Goal: Book appointment/travel/reservation

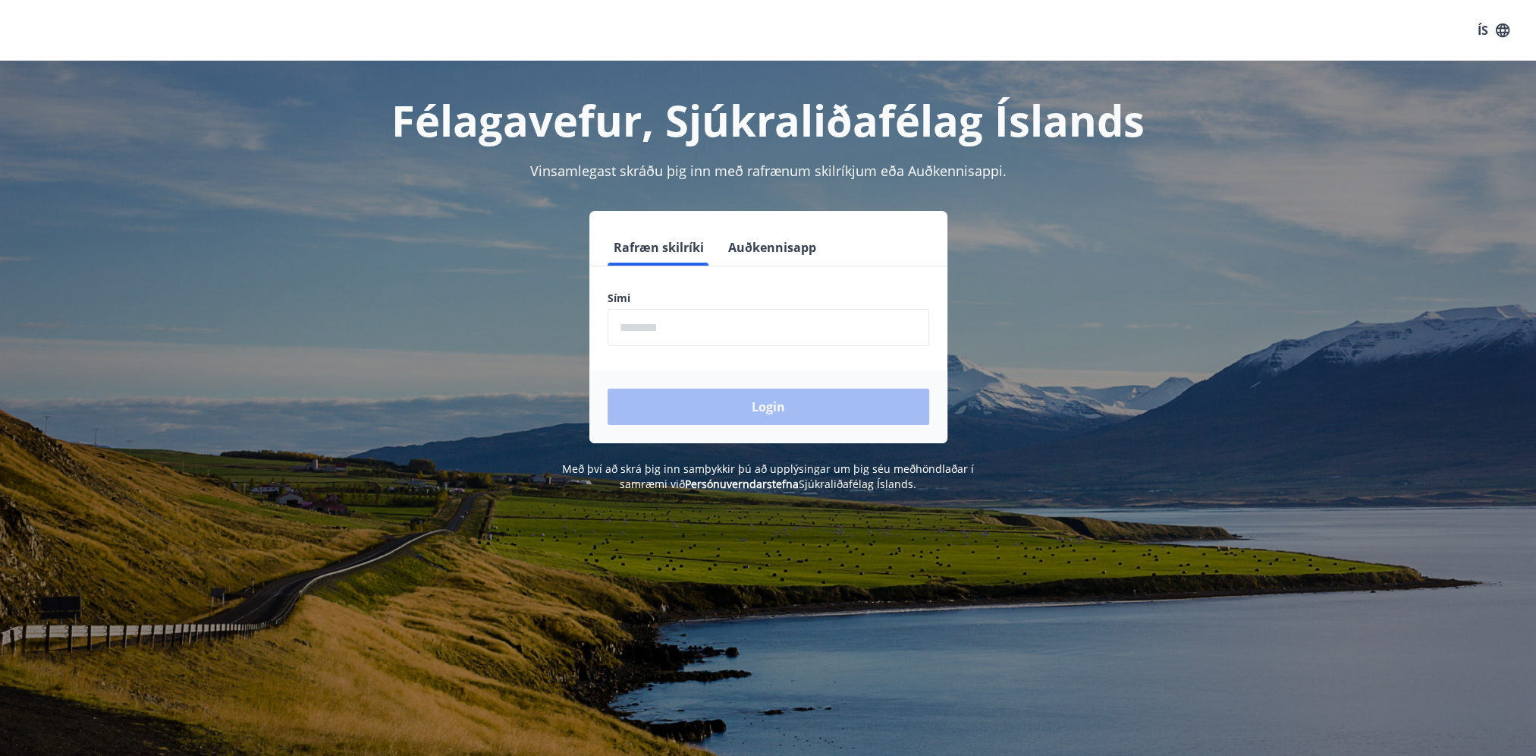
click at [638, 328] on input "phone" at bounding box center [769, 327] width 322 height 37
type input "********"
click at [710, 409] on button "Login" at bounding box center [769, 406] width 322 height 36
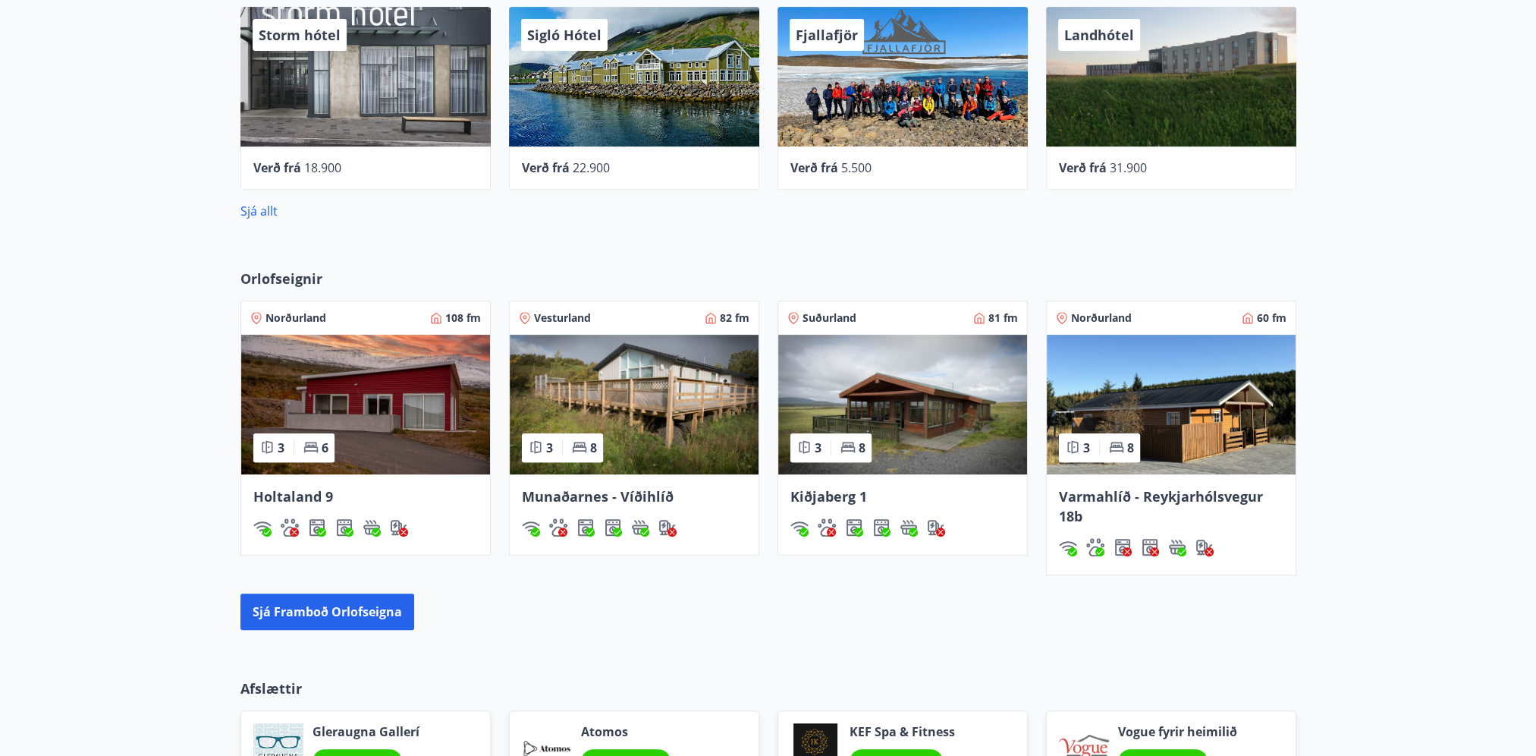
scroll to position [759, 0]
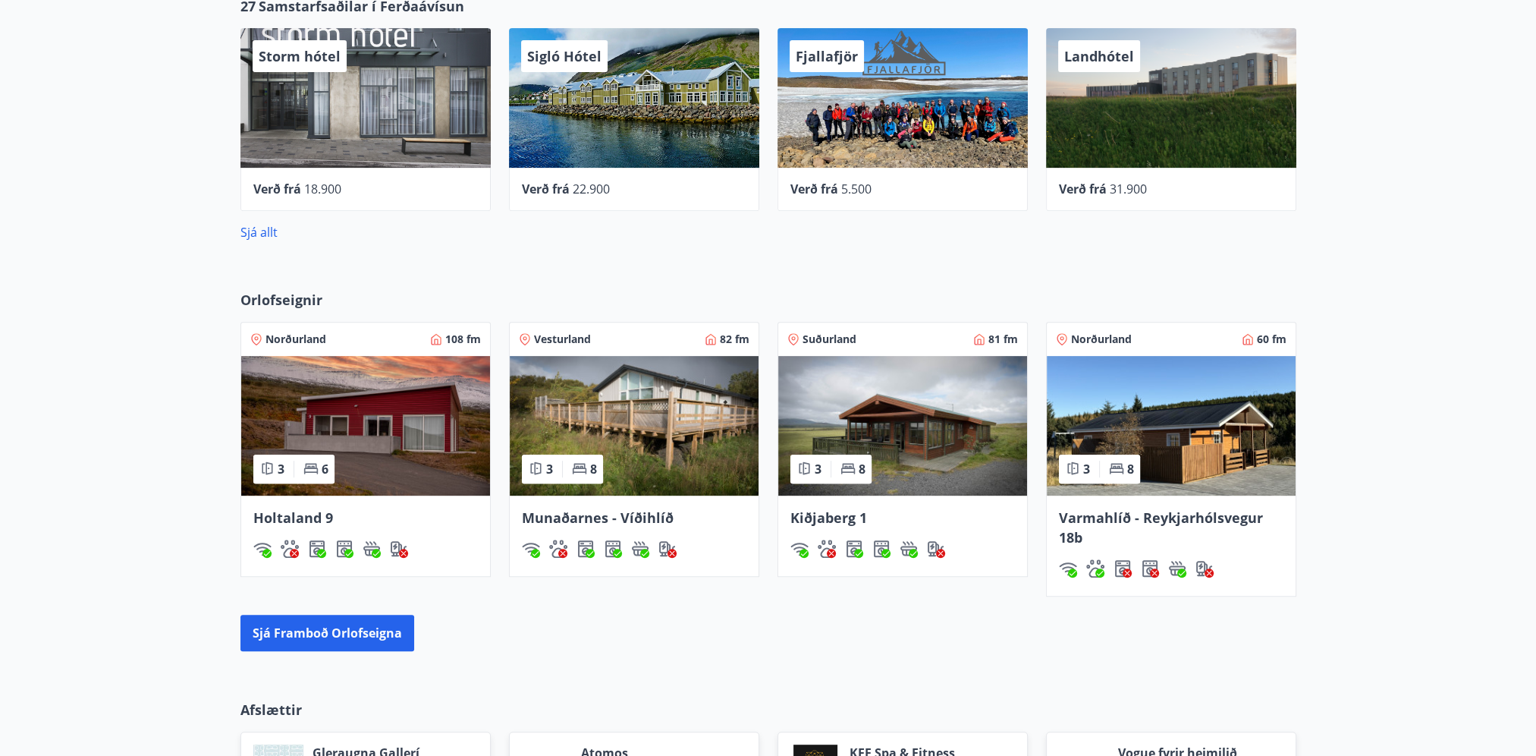
click at [375, 417] on img at bounding box center [365, 426] width 249 height 140
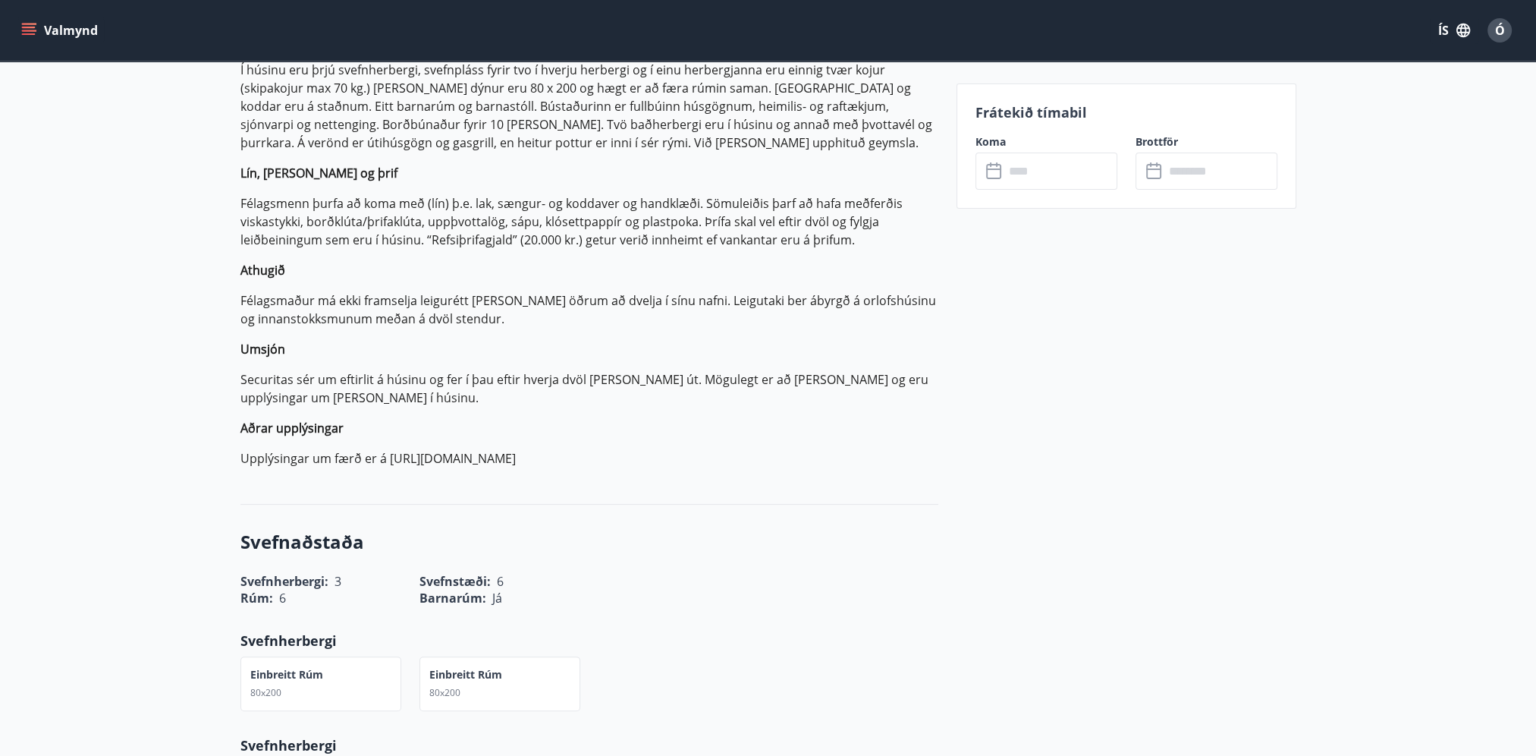
scroll to position [152, 0]
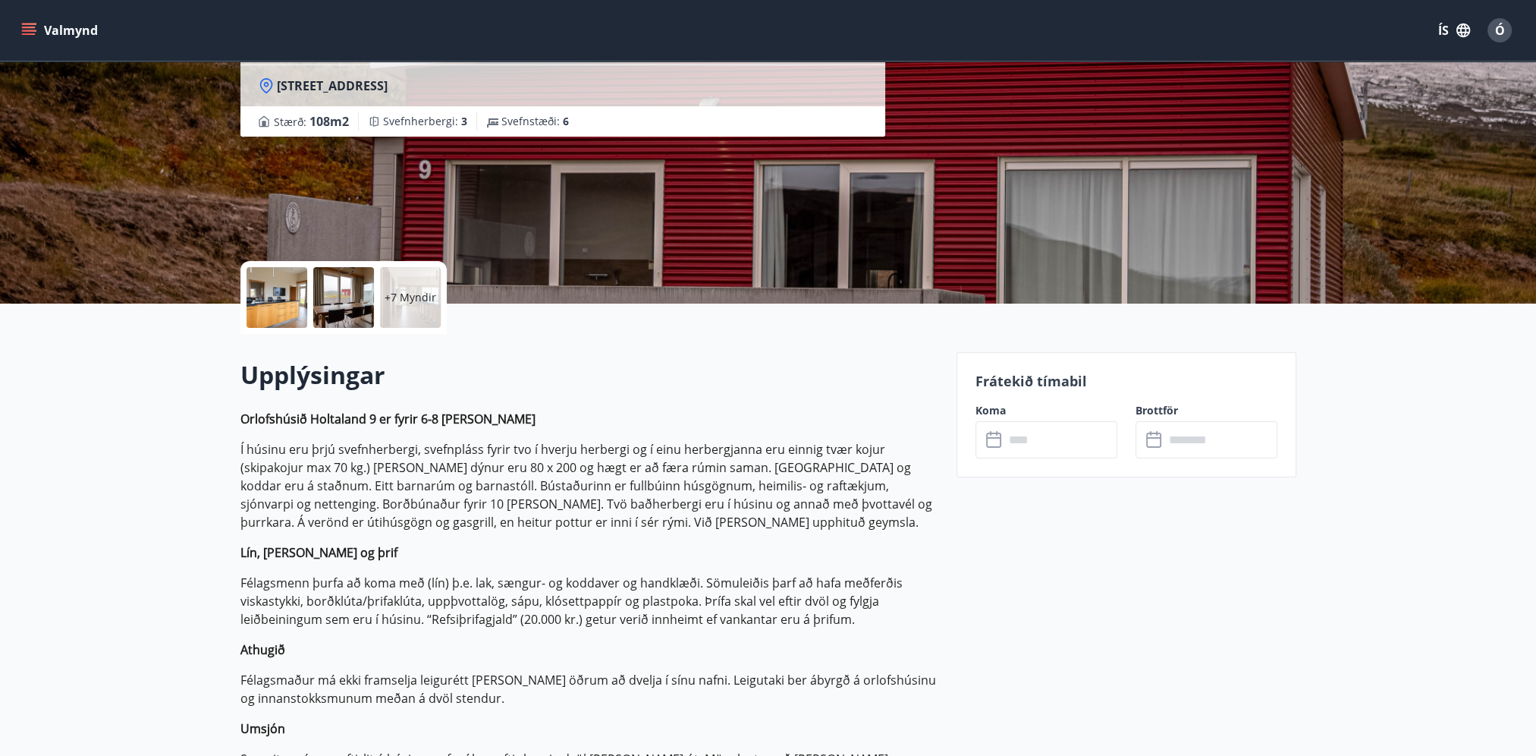
click at [1028, 438] on input "text" at bounding box center [1060, 439] width 113 height 37
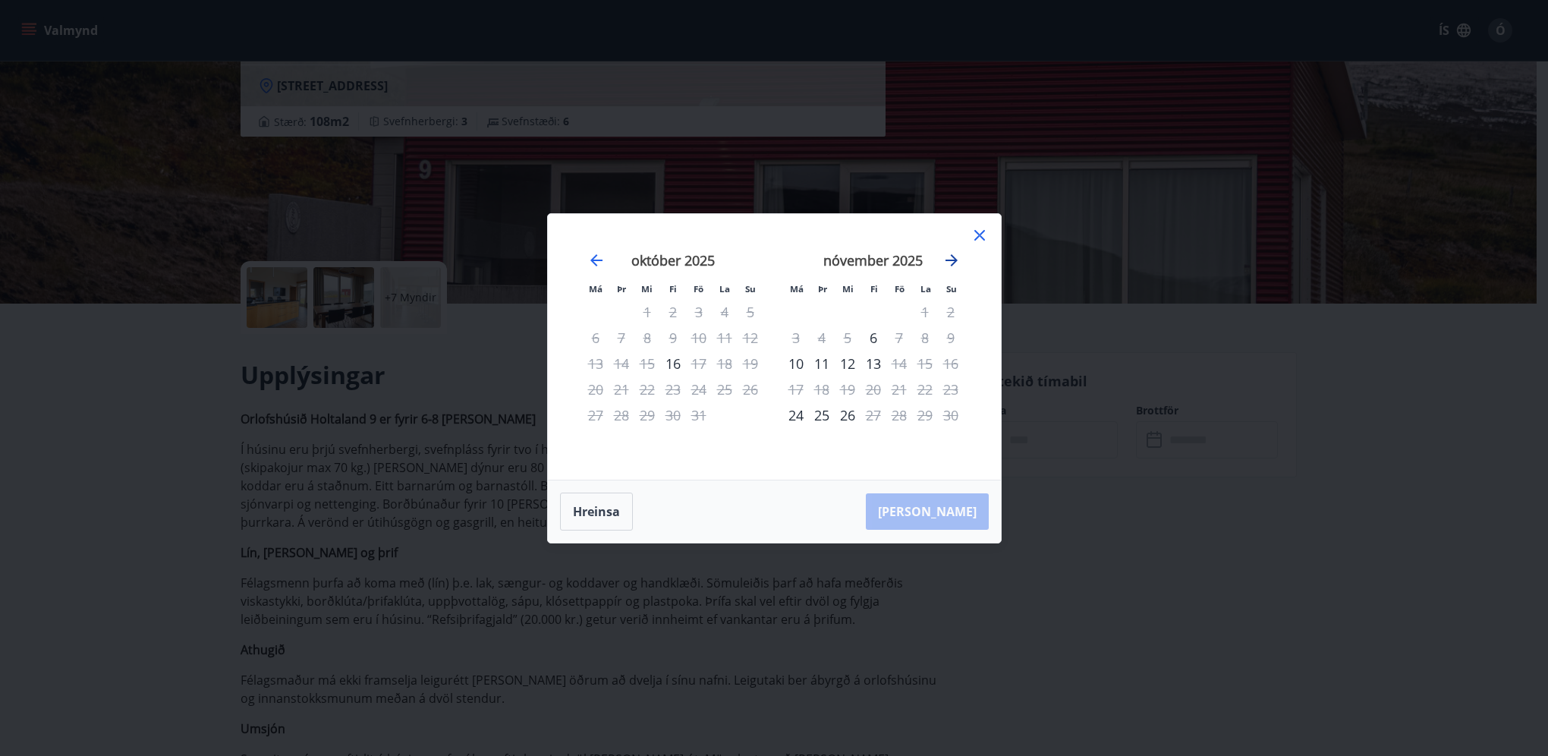
click at [954, 259] on icon "Move forward to switch to the next month." at bounding box center [951, 260] width 12 height 12
click at [948, 514] on div "Hreinsa Taka Frá" at bounding box center [774, 511] width 453 height 62
click at [977, 233] on icon at bounding box center [979, 235] width 11 height 11
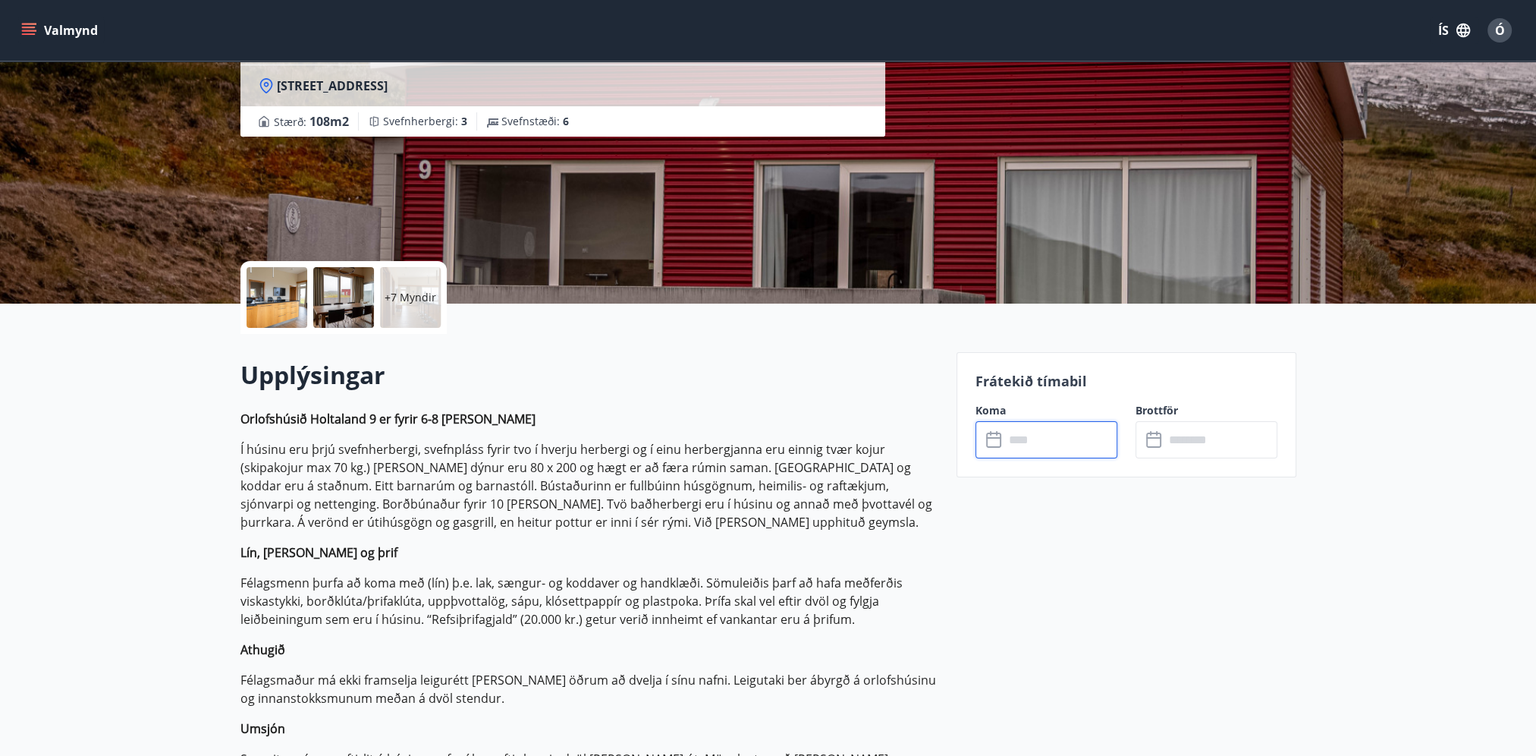
scroll to position [0, 0]
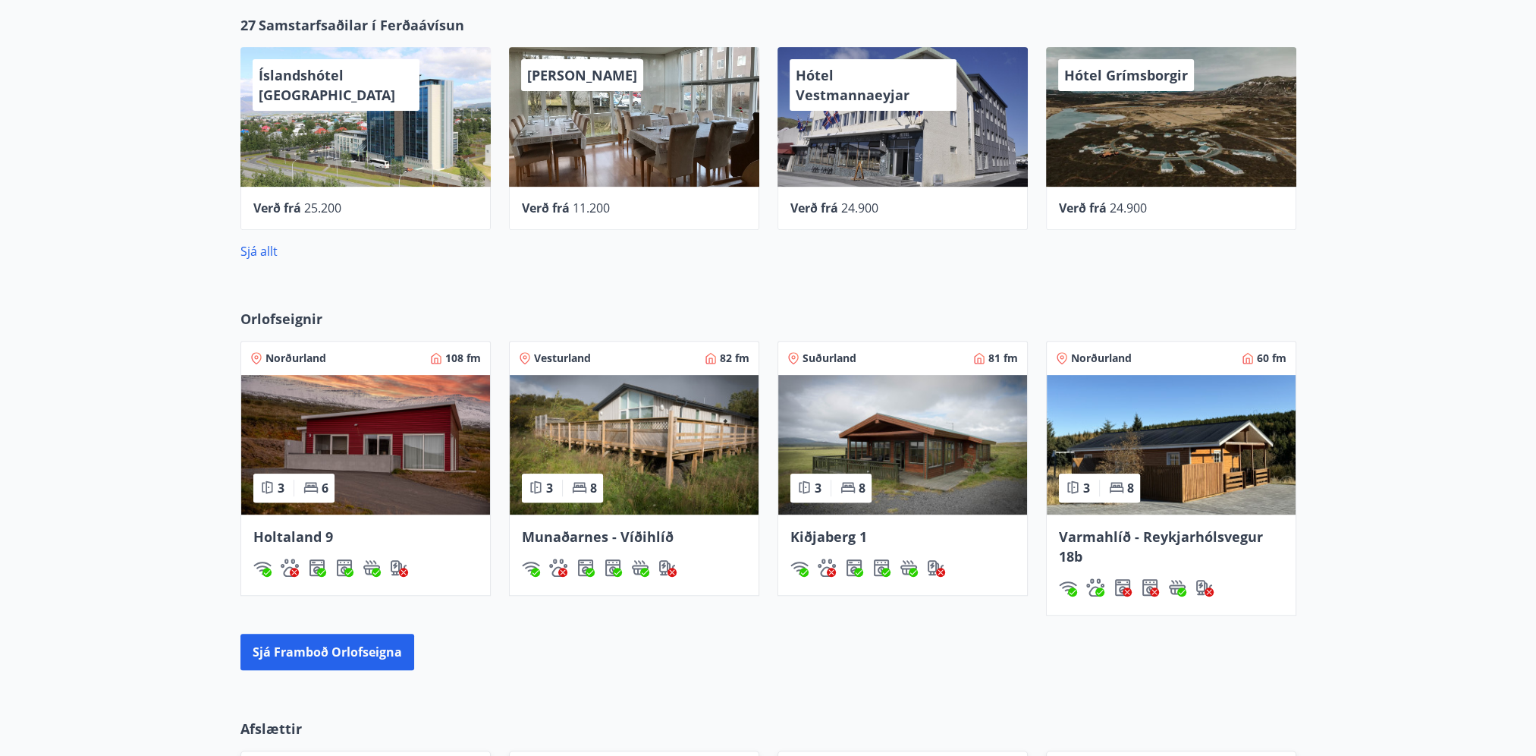
scroll to position [828, 0]
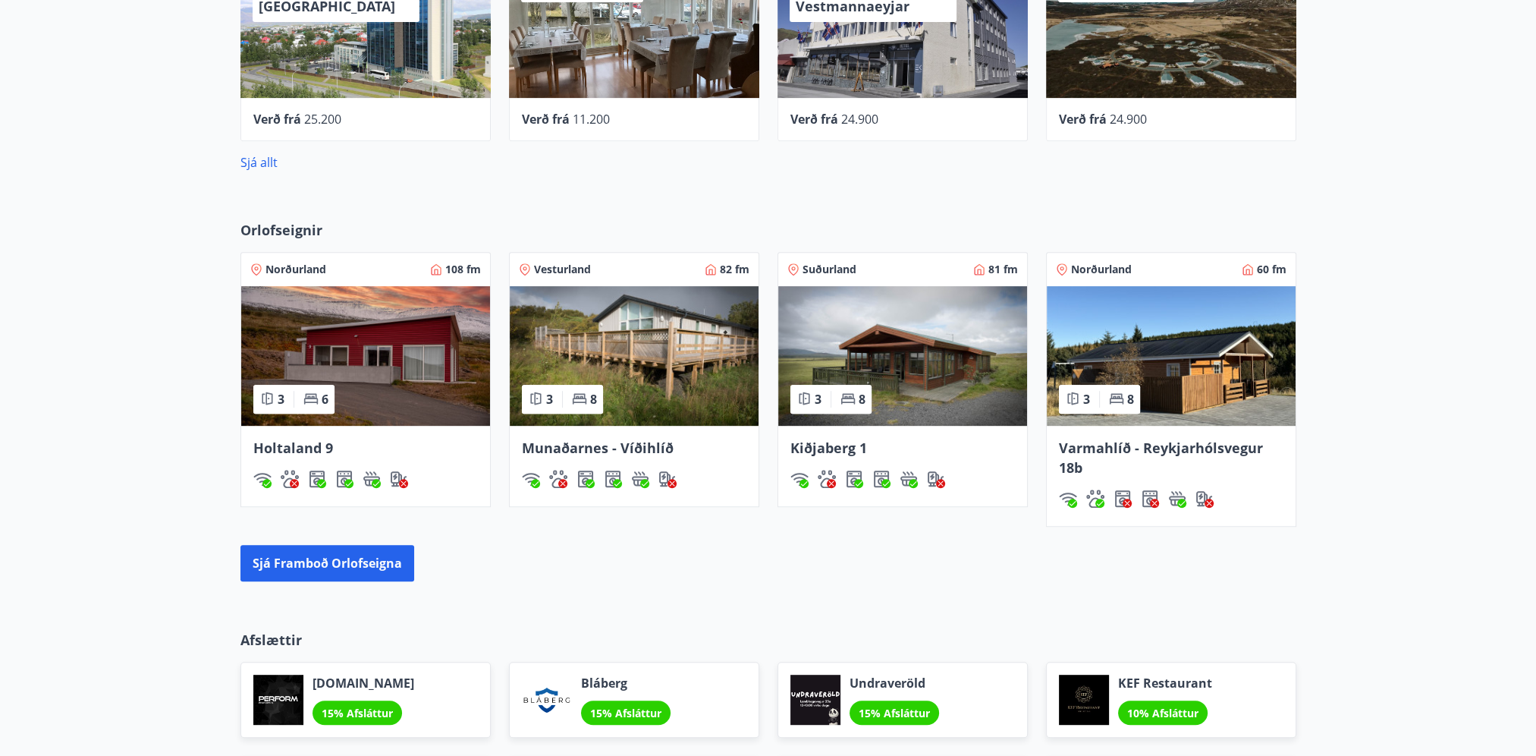
click at [1138, 340] on img at bounding box center [1171, 356] width 249 height 140
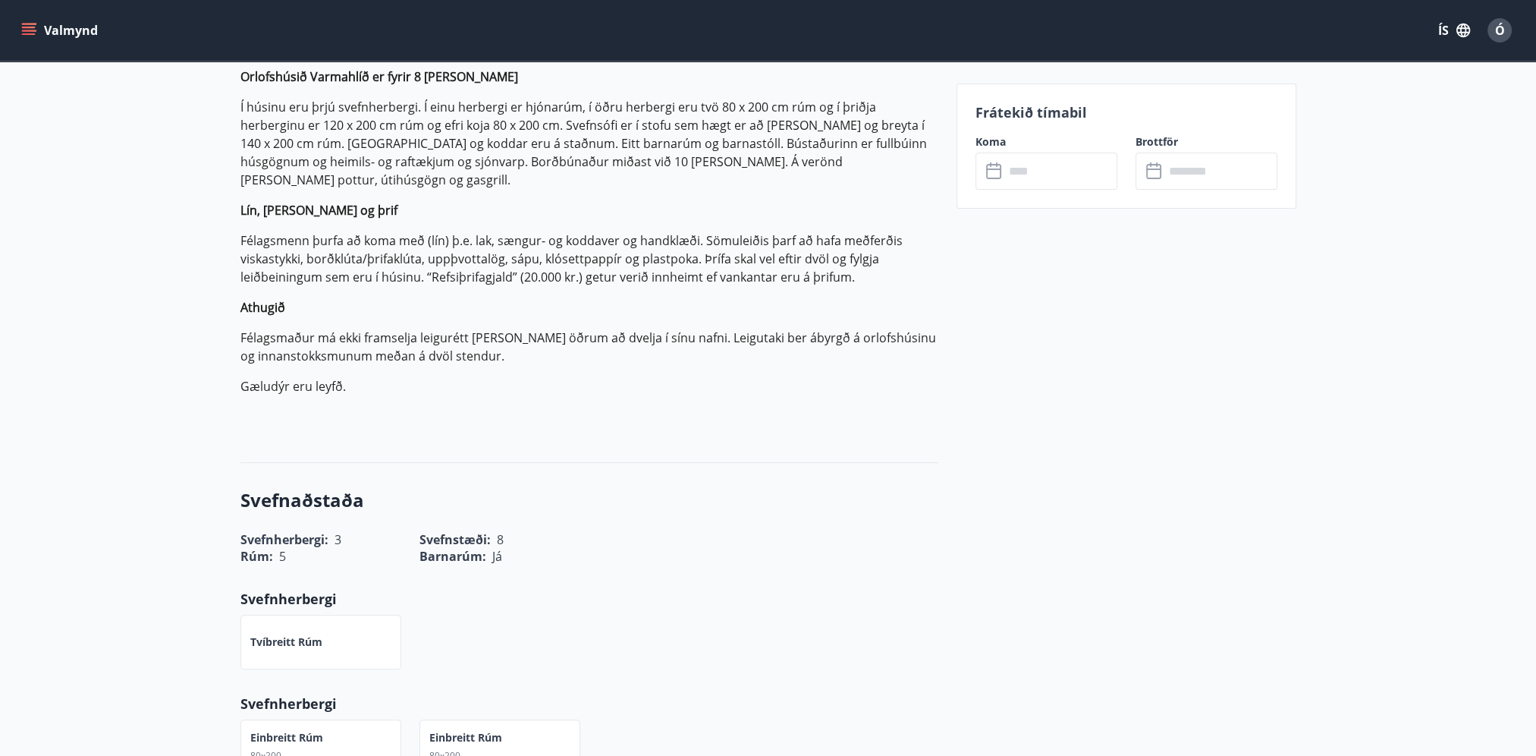
scroll to position [303, 0]
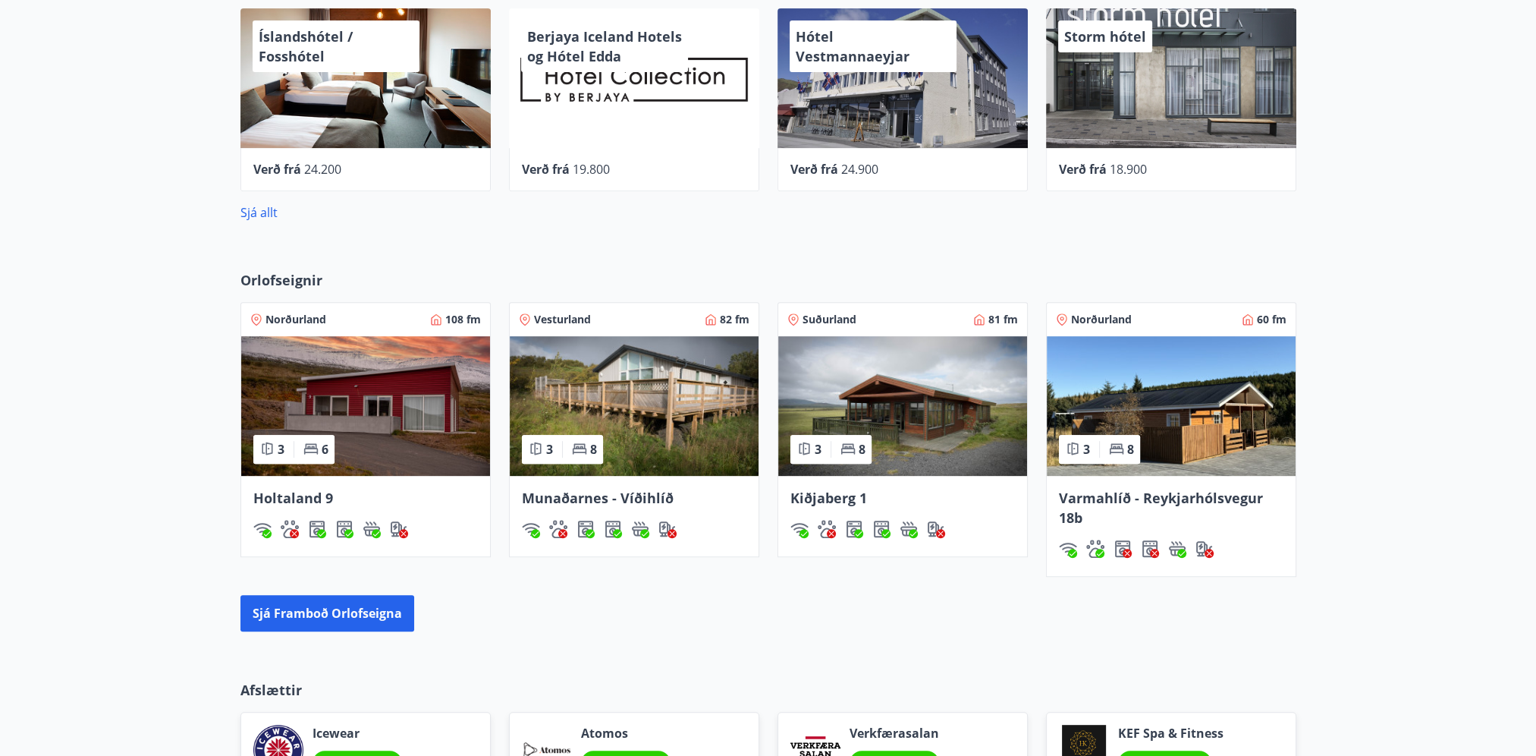
scroll to position [834, 0]
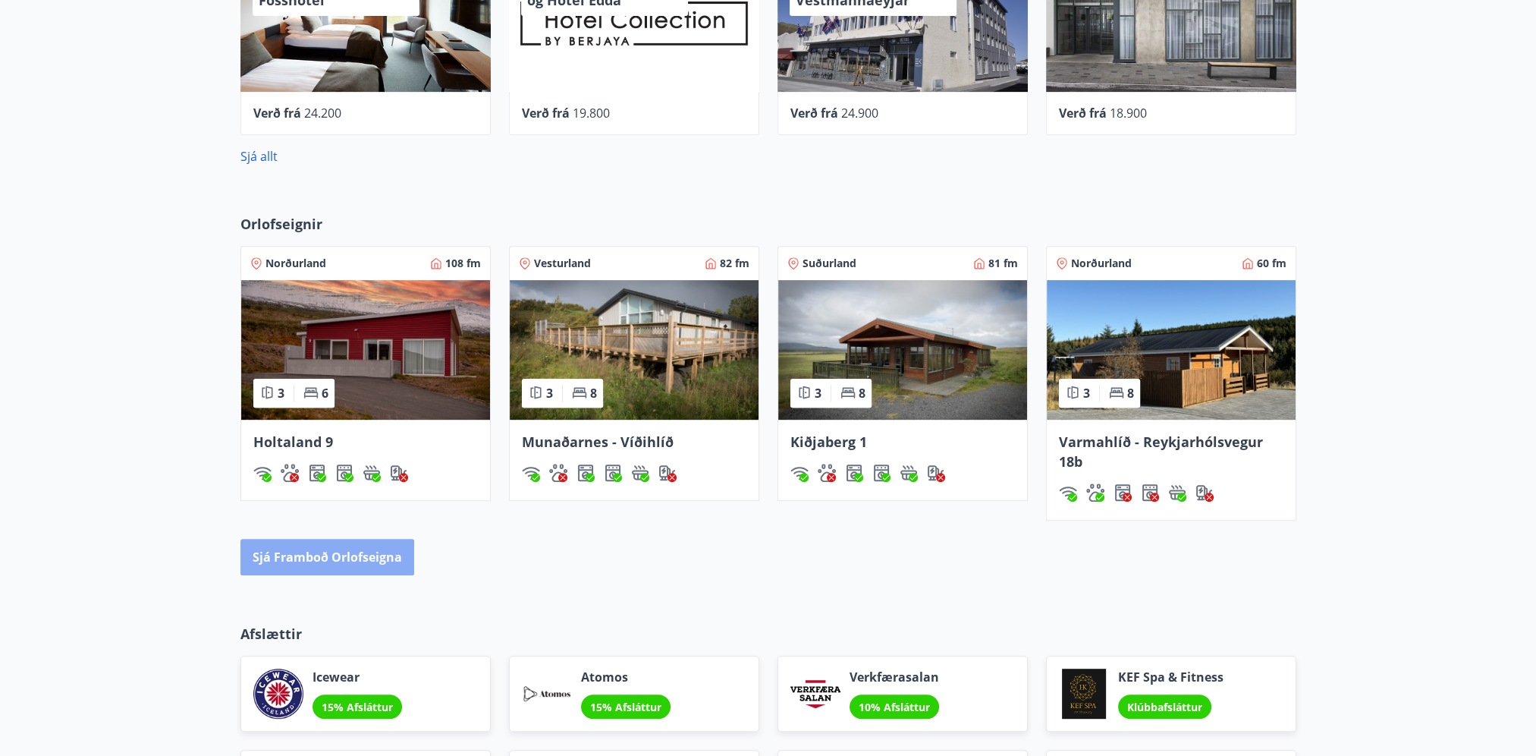
click at [388, 552] on button "Sjá framboð orlofseigna" at bounding box center [327, 557] width 174 height 36
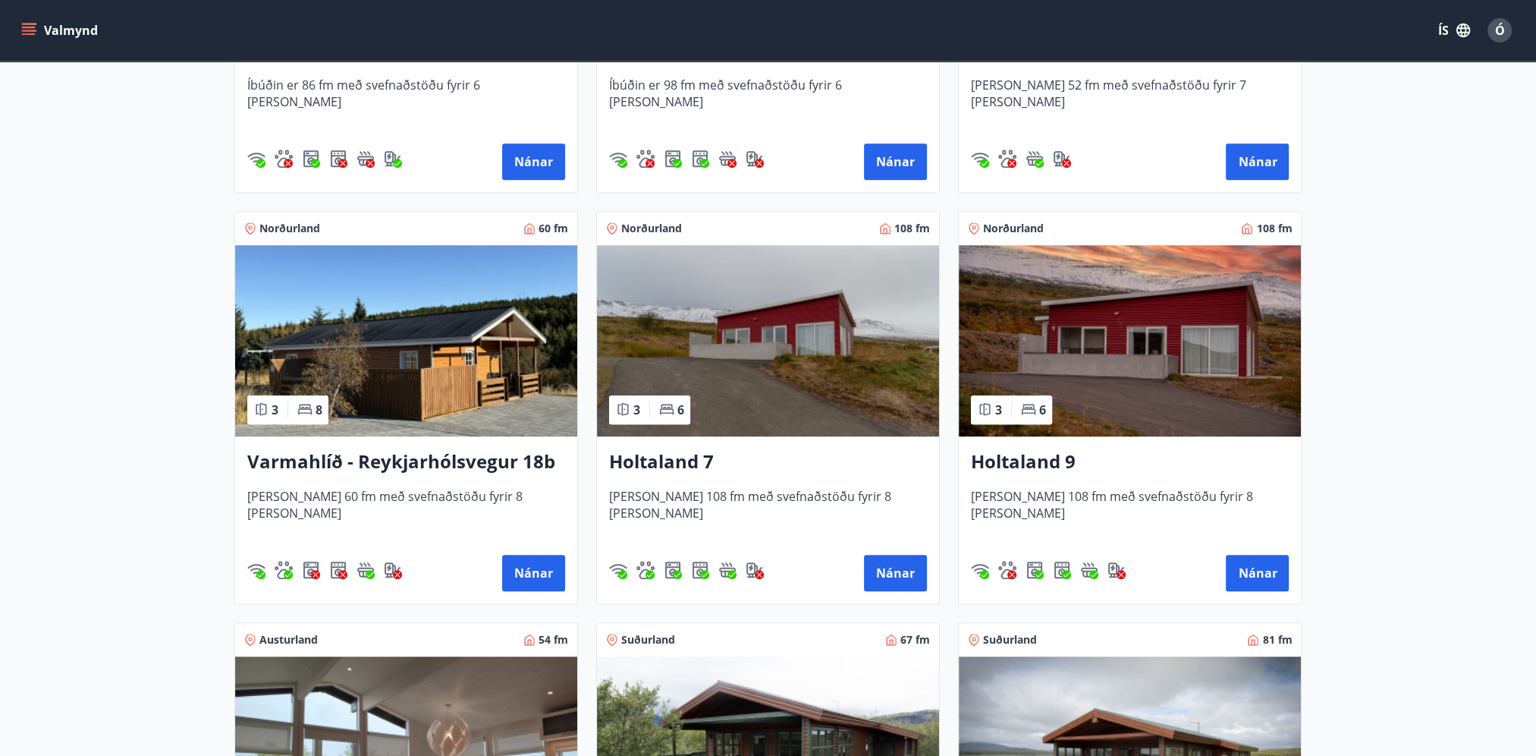
scroll to position [1366, 0]
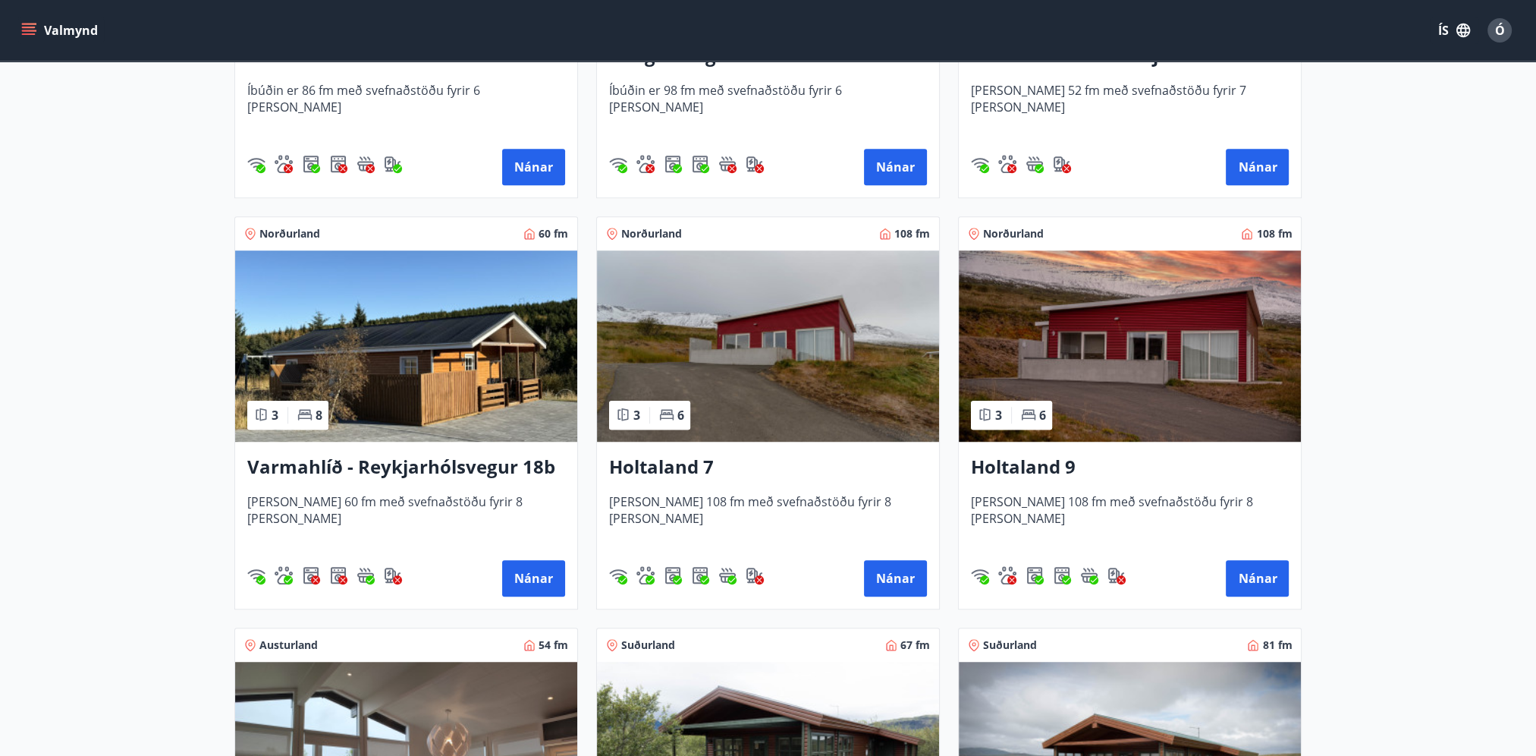
click at [777, 388] on img at bounding box center [768, 345] width 342 height 191
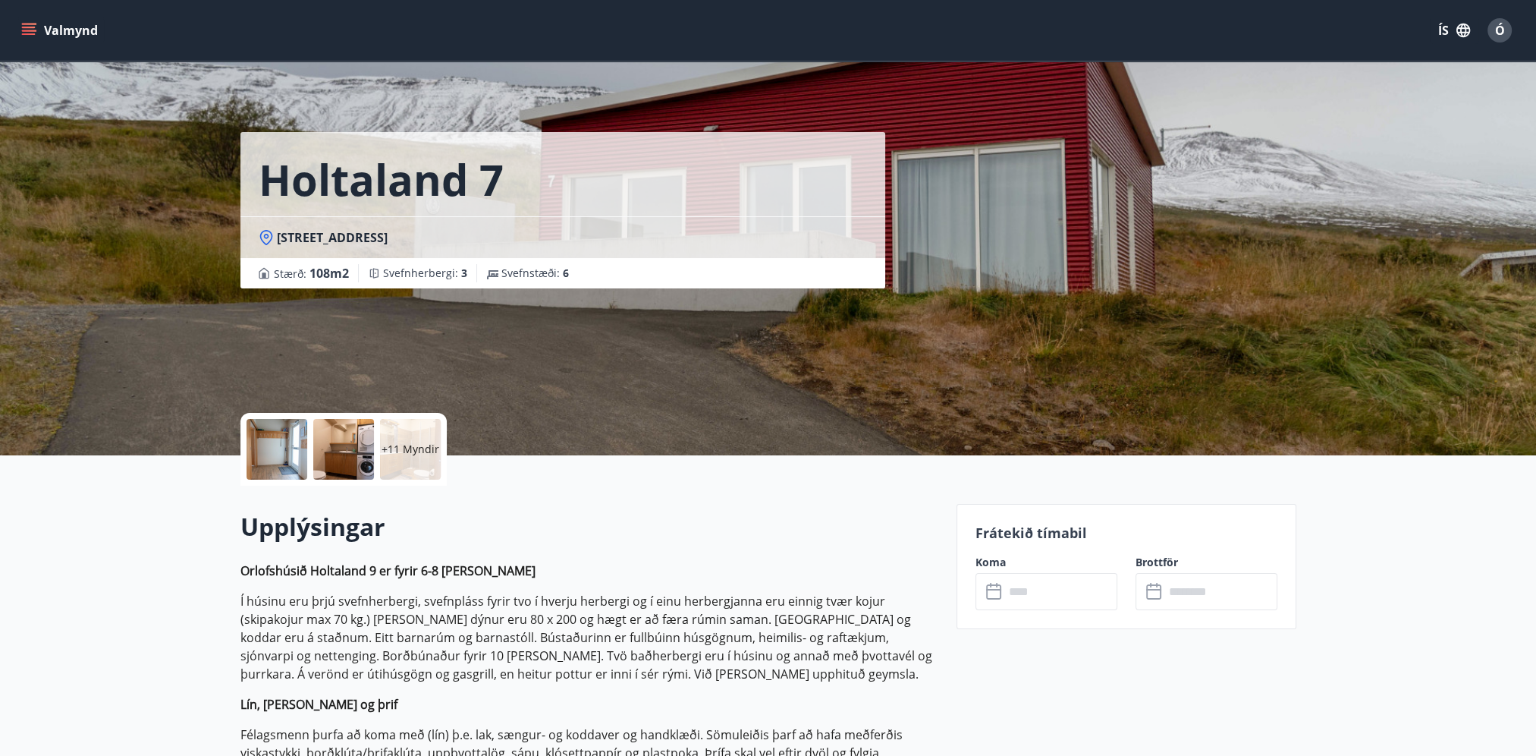
click at [1034, 591] on input "text" at bounding box center [1060, 591] width 113 height 37
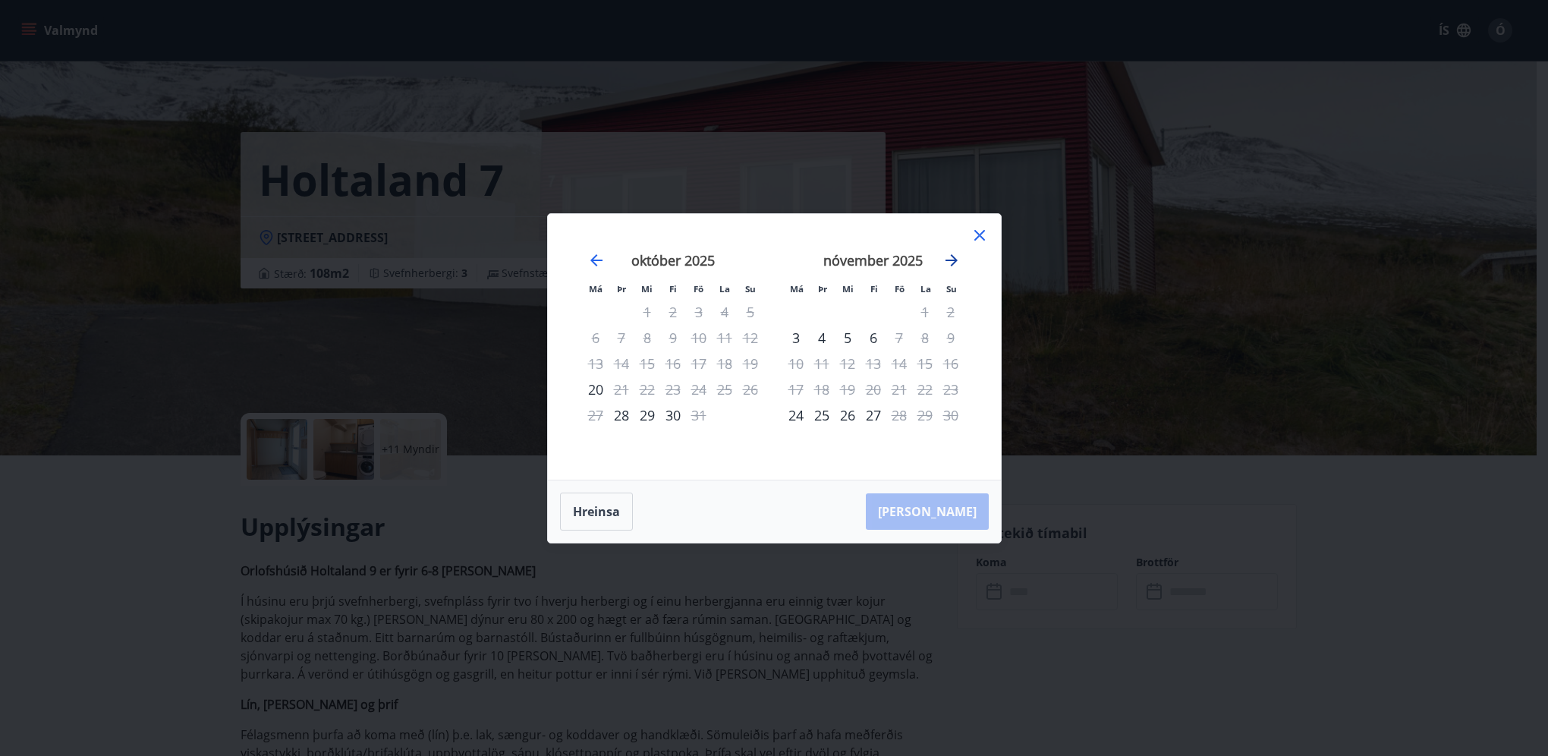
click at [946, 261] on icon "Move forward to switch to the next month." at bounding box center [951, 260] width 12 height 12
click at [983, 234] on icon at bounding box center [979, 235] width 18 height 18
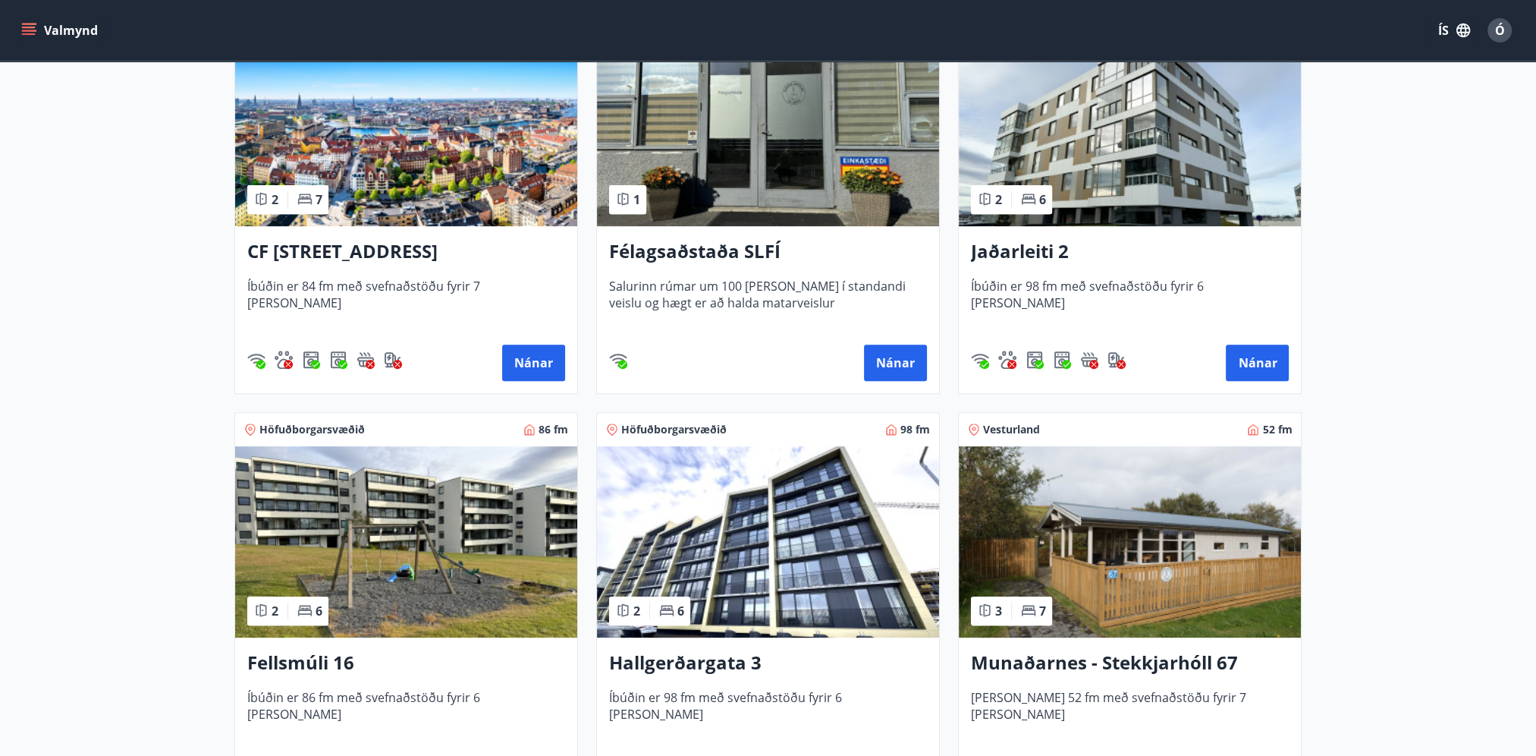
scroll to position [1214, 0]
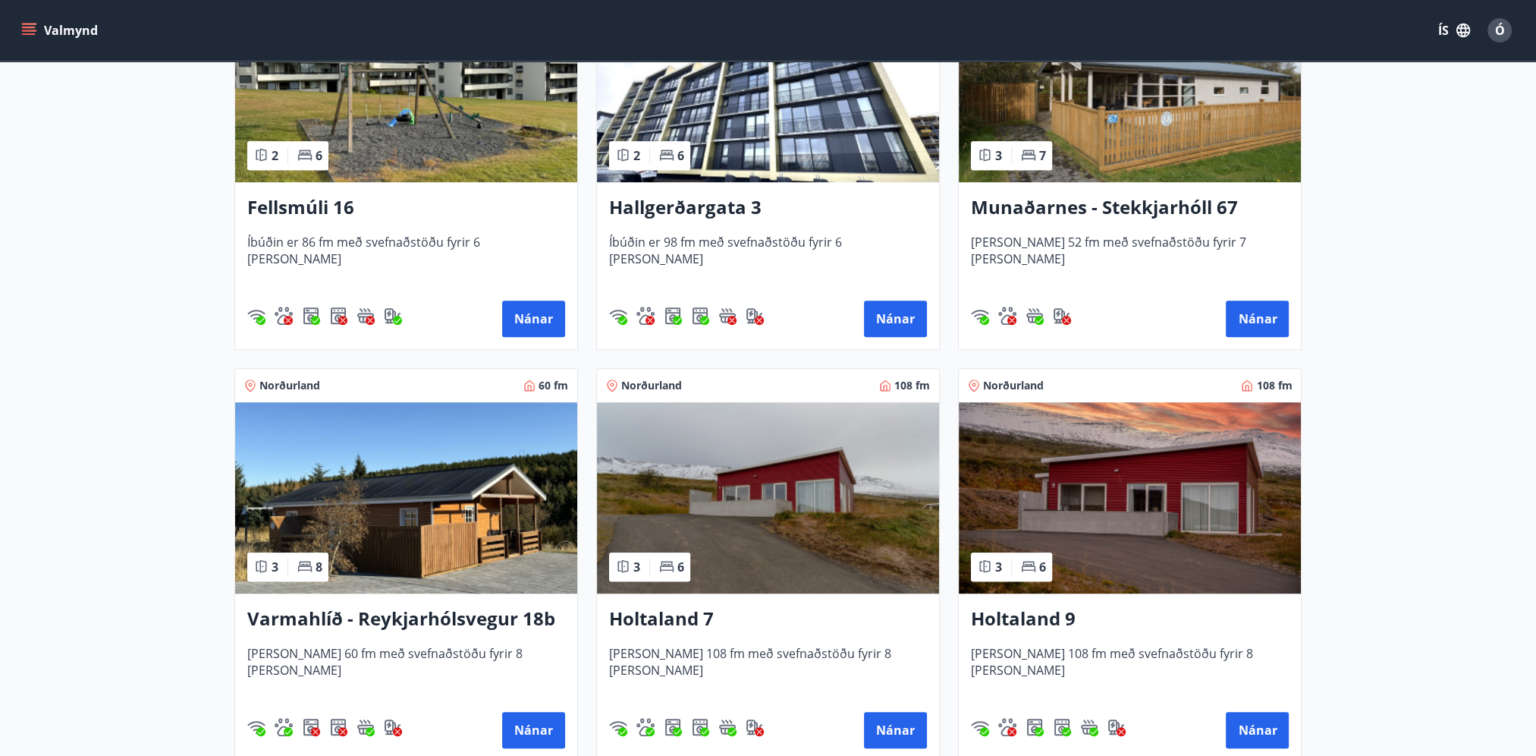
click at [1130, 482] on img at bounding box center [1130, 497] width 342 height 191
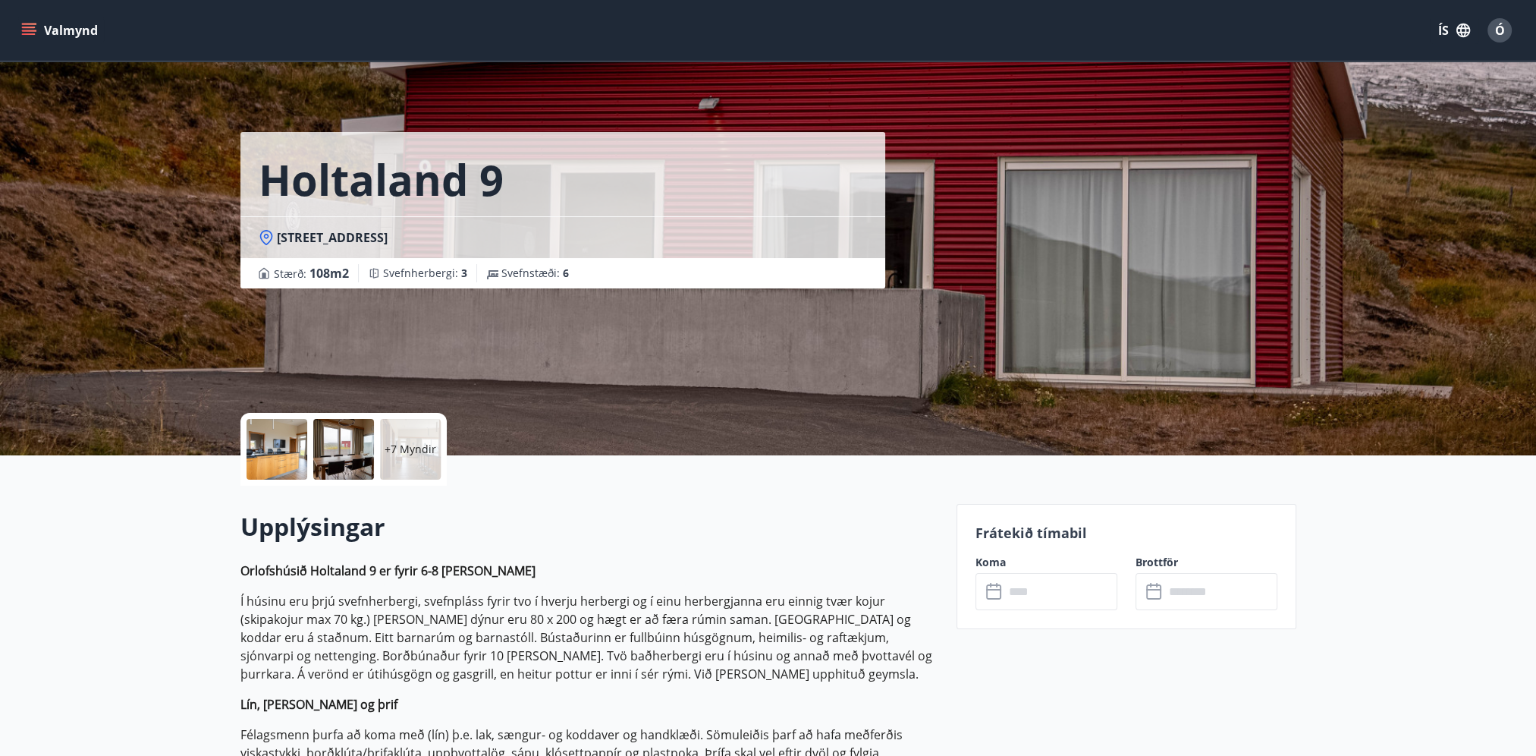
click at [1040, 586] on input "text" at bounding box center [1060, 591] width 113 height 37
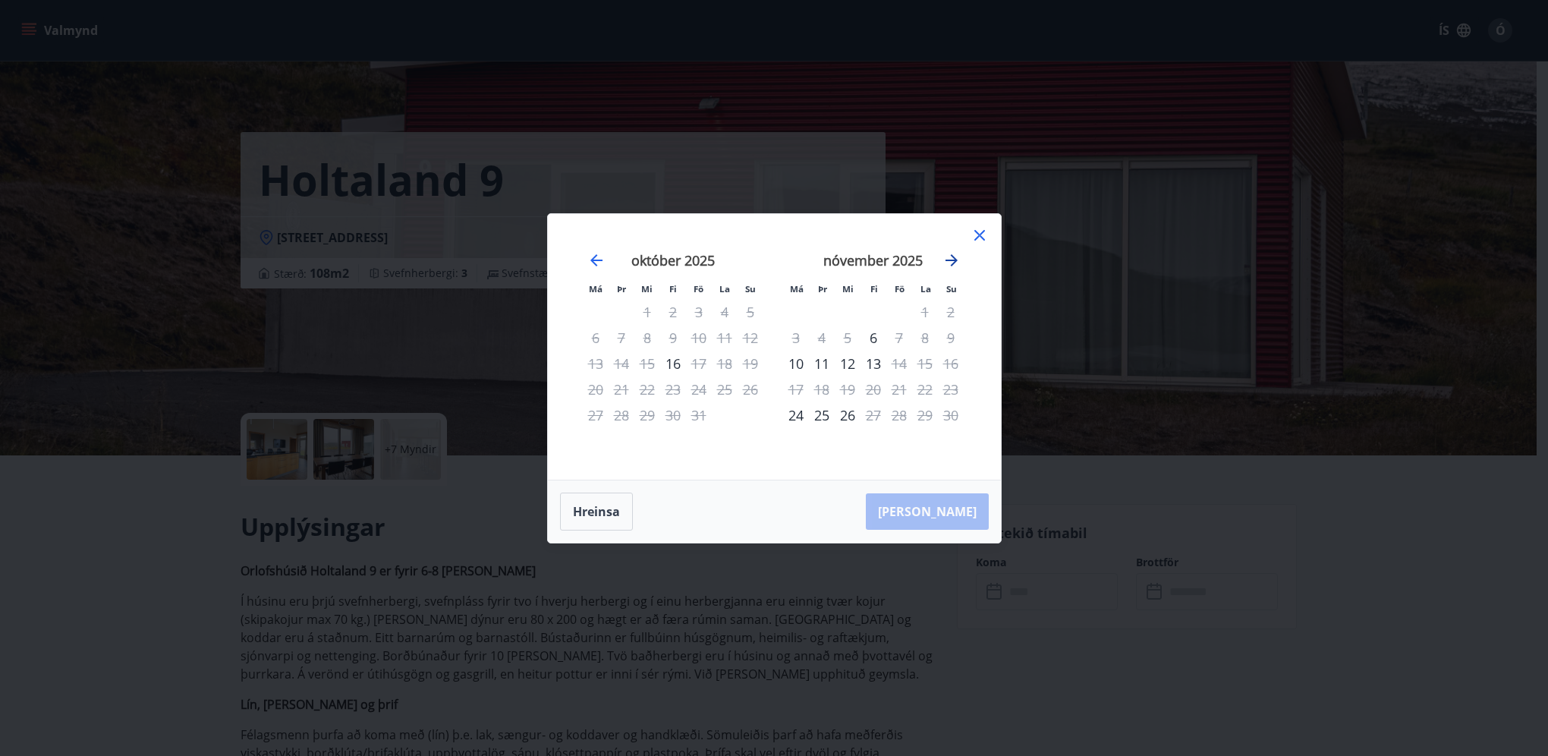
click at [951, 253] on icon "Move forward to switch to the next month." at bounding box center [951, 260] width 18 height 18
click at [946, 259] on icon "Move forward to switch to the next month." at bounding box center [951, 260] width 12 height 12
click at [980, 235] on icon at bounding box center [979, 235] width 18 height 18
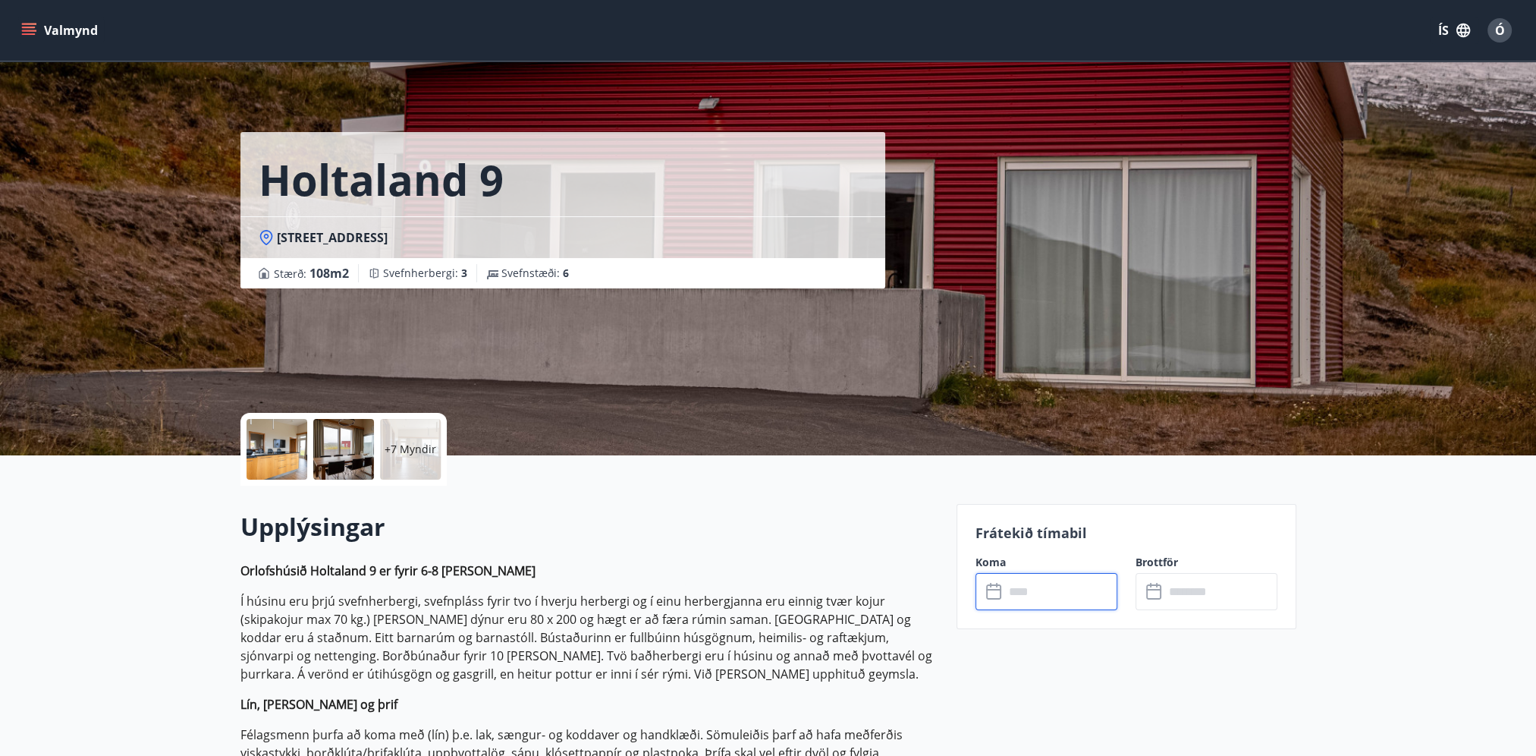
click at [416, 428] on div "+7 Myndir" at bounding box center [410, 449] width 61 height 61
